Goal: Communication & Community: Ask a question

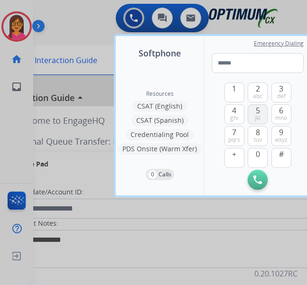
drag, startPoint x: 261, startPoint y: 137, endPoint x: 251, endPoint y: 122, distance: 18.2
click at [260, 137] on span "tuv" at bounding box center [258, 140] width 8 height 8
click at [229, 112] on button "4 ghi" at bounding box center [235, 114] width 20 height 20
click at [256, 113] on span "5" at bounding box center [258, 110] width 4 height 11
click at [260, 95] on span "abc" at bounding box center [257, 97] width 9 height 8
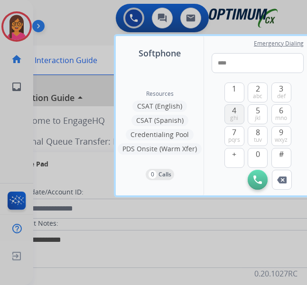
click at [237, 118] on span "ghi" at bounding box center [234, 118] width 8 height 8
click at [238, 129] on button "7 pqrs" at bounding box center [235, 136] width 20 height 20
click at [279, 93] on span "def" at bounding box center [281, 97] width 9 height 8
click at [280, 112] on span "6" at bounding box center [281, 110] width 4 height 11
click at [227, 112] on button "4 ghi" at bounding box center [235, 114] width 20 height 20
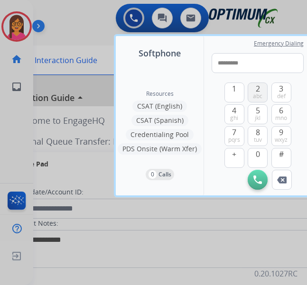
click at [255, 95] on span "abc" at bounding box center [257, 97] width 9 height 8
type input "**********"
click at [261, 176] on img at bounding box center [258, 180] width 9 height 9
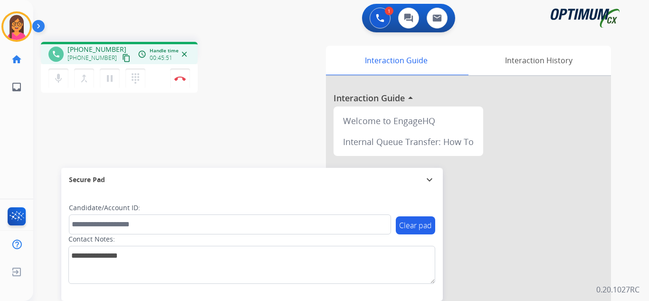
click at [190, 79] on div "mic Mute merge_type Bridge pause Hold dialpad Dialpad Disconnect" at bounding box center [119, 78] width 157 height 28
click at [176, 79] on img at bounding box center [179, 78] width 11 height 5
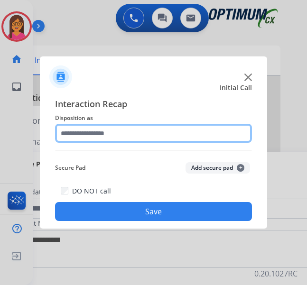
drag, startPoint x: 102, startPoint y: 124, endPoint x: 99, endPoint y: 134, distance: 11.0
click at [102, 124] on input "text" at bounding box center [153, 133] width 197 height 19
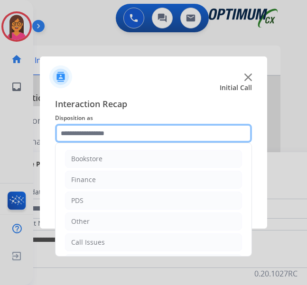
click at [99, 134] on input "text" at bounding box center [153, 133] width 197 height 19
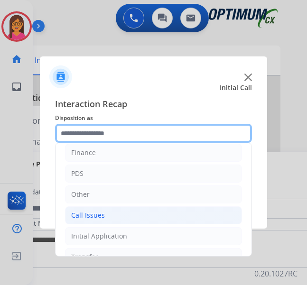
scroll to position [47, 0]
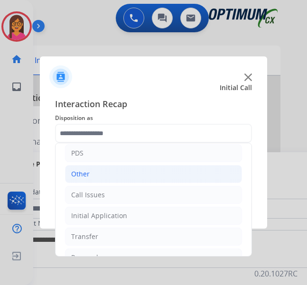
click at [91, 172] on li "Other" at bounding box center [153, 174] width 177 height 18
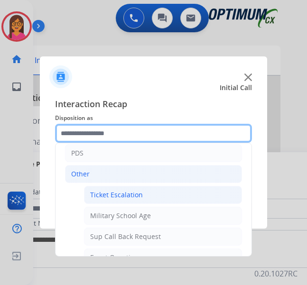
scroll to position [95, 0]
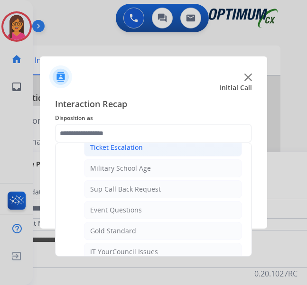
click at [134, 195] on li "Sup Call Back Request" at bounding box center [163, 189] width 158 height 18
type input "**********"
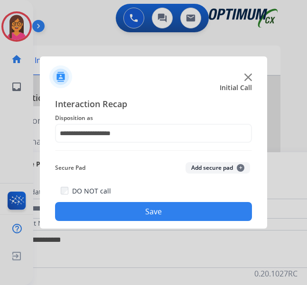
click at [133, 205] on button "Save" at bounding box center [153, 211] width 197 height 19
